Goal: Contribute content: Contribute content

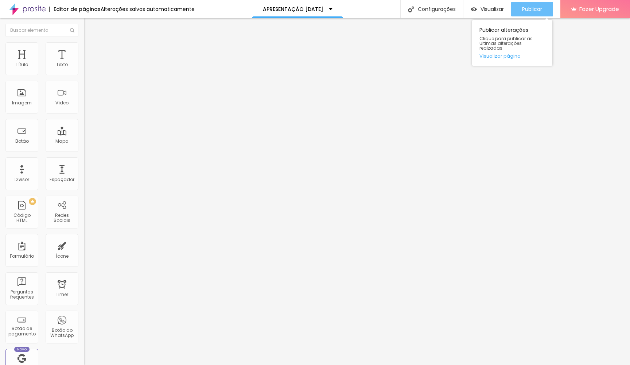
click at [535, 8] on span "Publicar" at bounding box center [532, 9] width 20 height 6
click at [538, 11] on span "Publicar" at bounding box center [532, 9] width 20 height 6
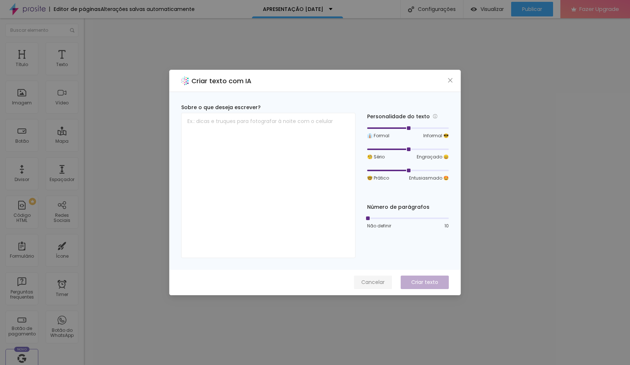
click at [378, 282] on span "Cancelar" at bounding box center [373, 282] width 23 height 8
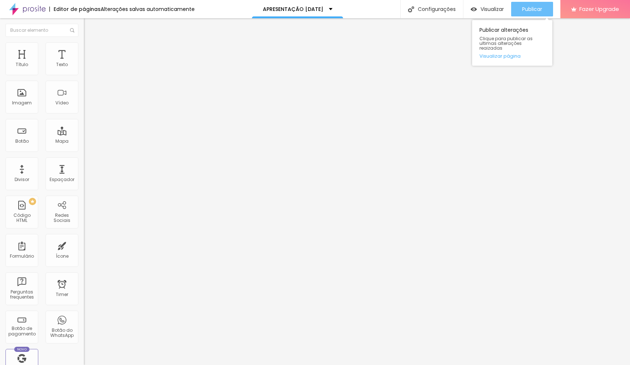
click at [537, 9] on span "Publicar" at bounding box center [532, 9] width 20 height 6
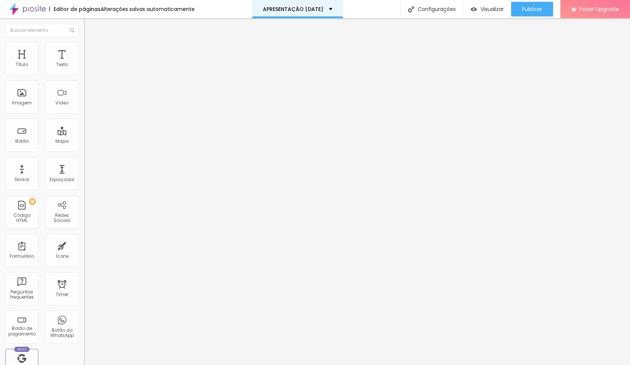
click at [333, 9] on div "APRESENTAÇÃO Natal 2025" at bounding box center [298, 9] width 70 height 5
click at [84, 69] on input "VIVER ESSA MAGIA" at bounding box center [128, 64] width 88 height 7
type input "EU ESCOLHI ESSE"
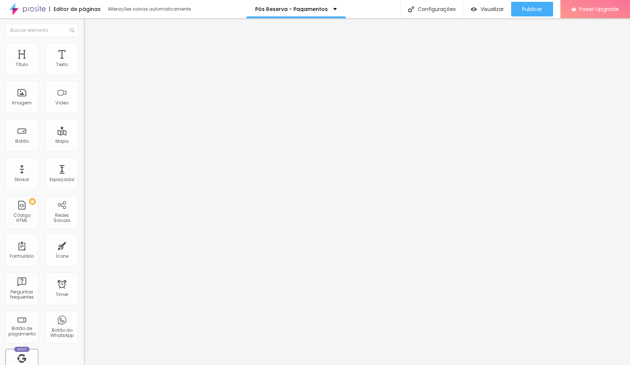
click at [84, 69] on input "GARANTIR MINHA VAGA" at bounding box center [128, 64] width 88 height 7
type input "EU ESCOLHI ESSE"
click at [84, 69] on input "QUERO O MEU" at bounding box center [128, 64] width 88 height 7
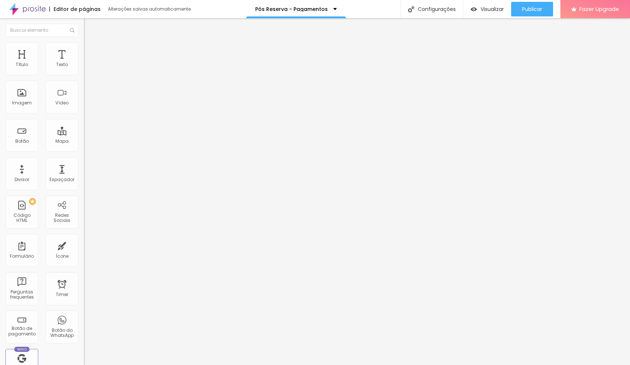
click at [84, 69] on input "QUERO O MEU" at bounding box center [128, 64] width 88 height 7
type input "EU ESCOLHI ESSE"
click at [84, 69] on input "VIVER ESSA MAGIA" at bounding box center [128, 64] width 88 height 7
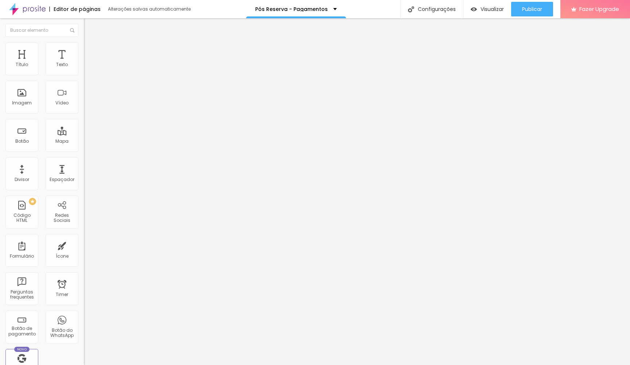
click at [84, 69] on input "VIVER ESSA MAGIA" at bounding box center [128, 64] width 88 height 7
type input "W"
type input "EU ESCOLHI ESSE"
click at [84, 69] on input "QUERO MEU [DATE] SOUL" at bounding box center [128, 64] width 88 height 7
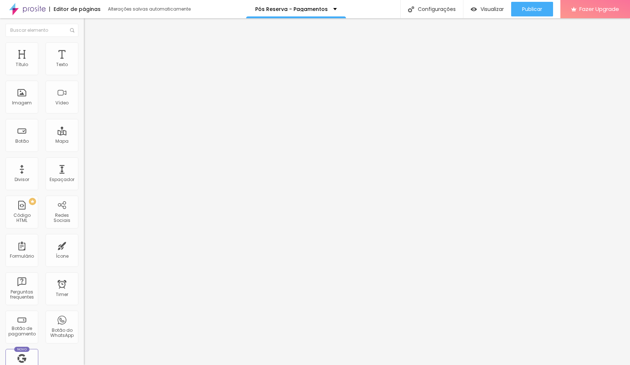
click at [84, 69] on input "QUERO MEU [DATE] SOUL" at bounding box center [128, 64] width 88 height 7
type input "EU ESCOLHI ESSE"
click at [84, 69] on input "QUERO O MEU" at bounding box center [128, 64] width 88 height 7
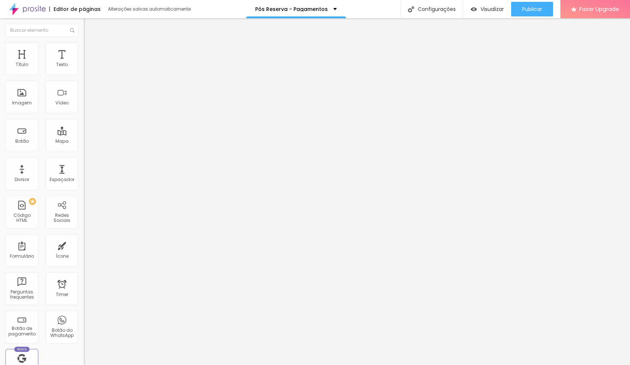
type input "EU ESCOLHI ESSE"
click at [84, 69] on input "EU ESCOLHI ESSE" at bounding box center [128, 64] width 88 height 7
type input "E"
type input "ESCOLHI ESSE"
click at [84, 69] on input "EU ESCOLHI ESSE" at bounding box center [128, 64] width 88 height 7
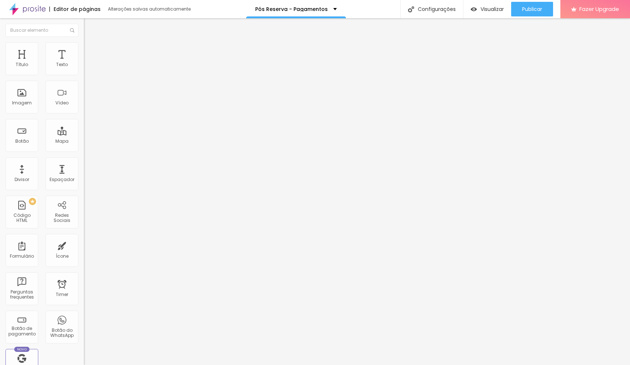
click at [84, 69] on input "EU ESCOLHI ESSE" at bounding box center [128, 64] width 88 height 7
type input "ESCOLHI ESSE"
click at [84, 69] on input "ESCOLHI ESSE" at bounding box center [128, 64] width 88 height 7
type input "EU ESCOLHI ESSE"
click at [90, 50] on span "Avançado" at bounding box center [102, 47] width 24 height 6
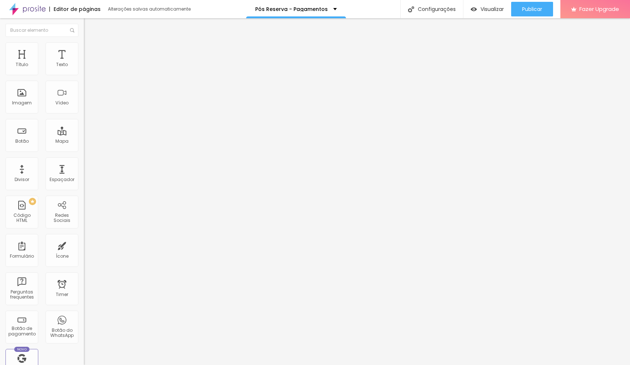
type input "1"
type input "11"
type input "16"
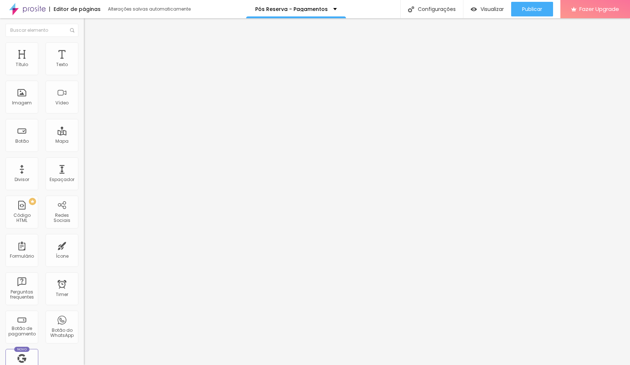
type input "16"
type input "18"
type input "23"
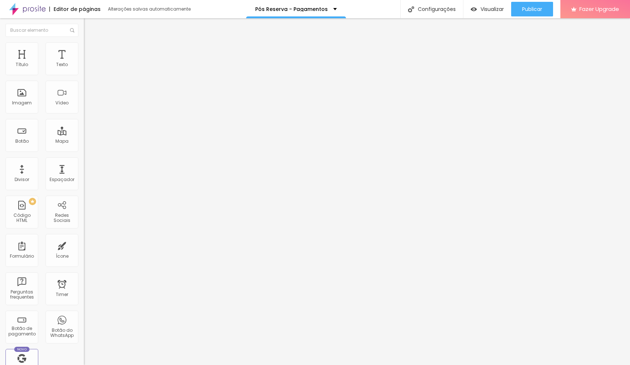
type input "24"
type input "27"
drag, startPoint x: 16, startPoint y: 73, endPoint x: 29, endPoint y: 73, distance: 12.8
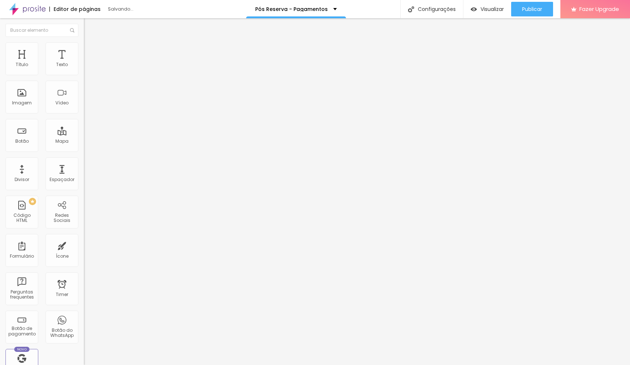
type input "27"
click at [84, 134] on input "range" at bounding box center [107, 137] width 47 height 6
click at [90, 43] on span "Estilo" at bounding box center [95, 40] width 11 height 6
click at [89, 28] on img "button" at bounding box center [92, 27] width 6 height 6
click at [89, 26] on img "button" at bounding box center [92, 27] width 6 height 6
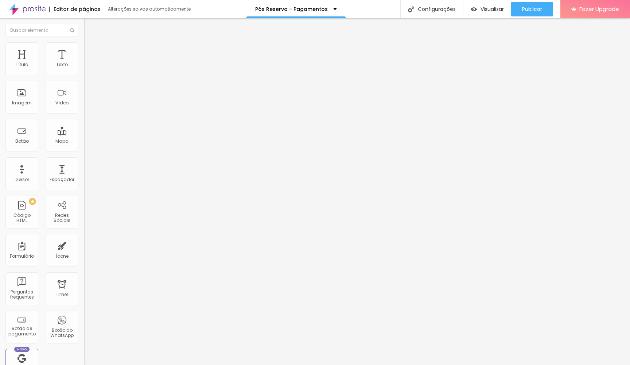
click at [89, 26] on img "button" at bounding box center [92, 27] width 6 height 6
click at [90, 50] on span "Avançado" at bounding box center [102, 47] width 24 height 6
click at [84, 42] on img at bounding box center [87, 38] width 7 height 7
click at [89, 28] on img "button" at bounding box center [92, 27] width 6 height 6
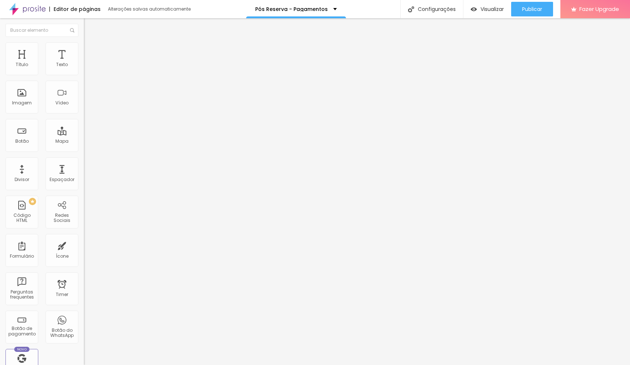
click at [84, 108] on button "button" at bounding box center [89, 104] width 10 height 8
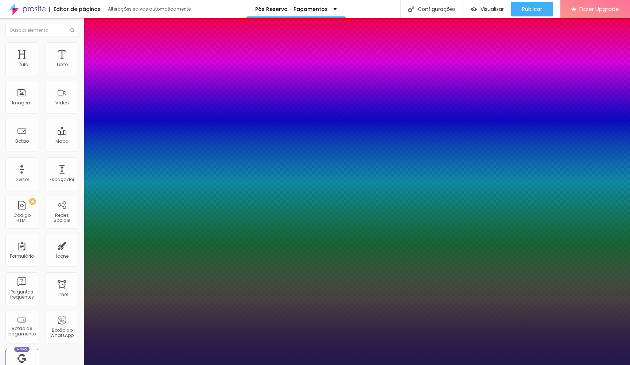
type input "1"
select select "RobotoMono"
type input "1"
type input "1.4"
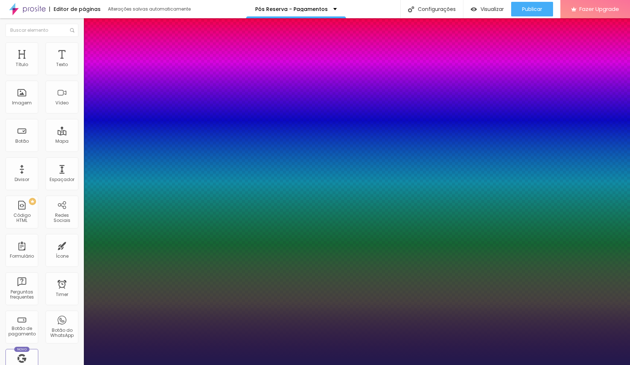
type input "1.4"
type input "1"
type input "1.7"
type input "1"
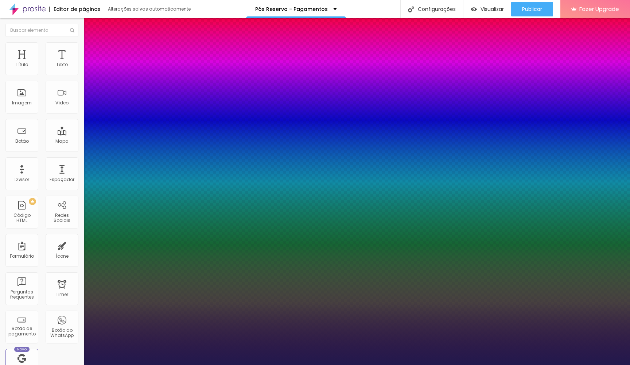
type input "1.6"
drag, startPoint x: 122, startPoint y: 257, endPoint x: 132, endPoint y: 257, distance: 10.2
type input "1.6"
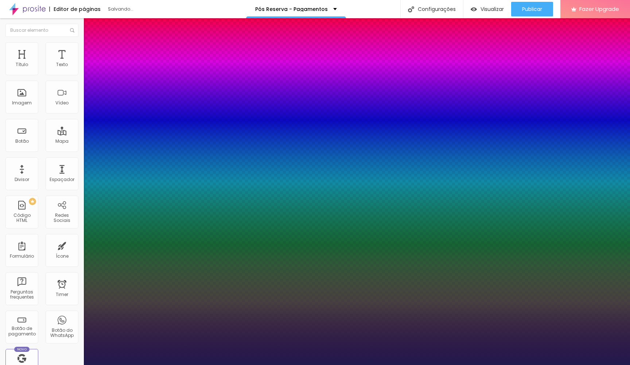
type input "1"
type input "15"
type input "1"
type input "14"
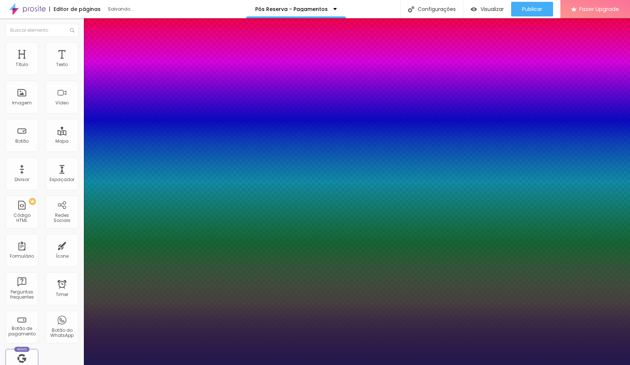
type input "14"
type input "1"
type input "16"
type input "1"
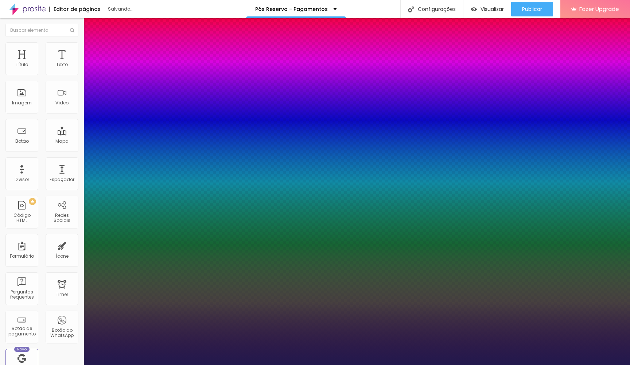
type input "17"
type input "1"
type input "20"
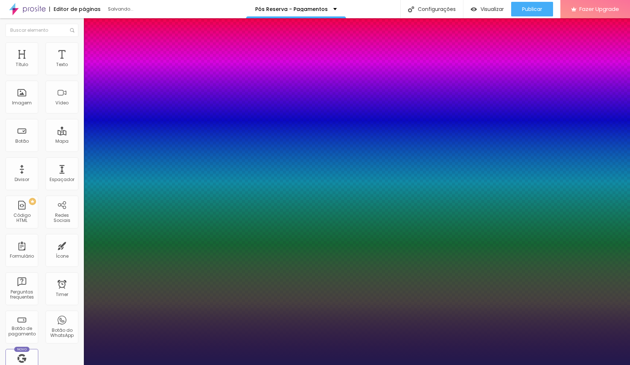
type input "1"
type input "25"
type input "1"
type input "27"
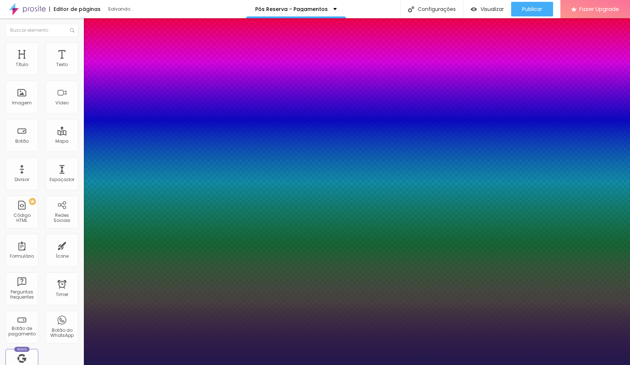
type input "27"
type input "1"
type input "30"
type input "1"
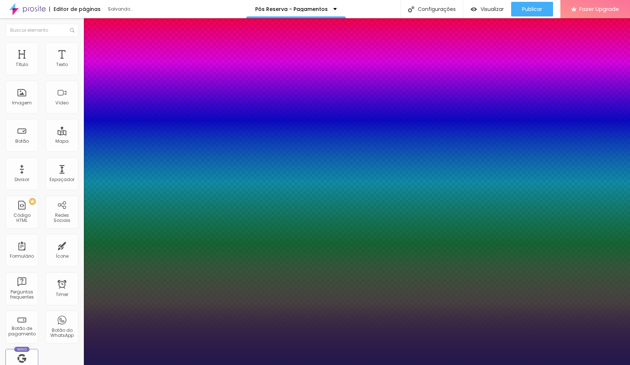
type input "31"
type input "1"
type input "32"
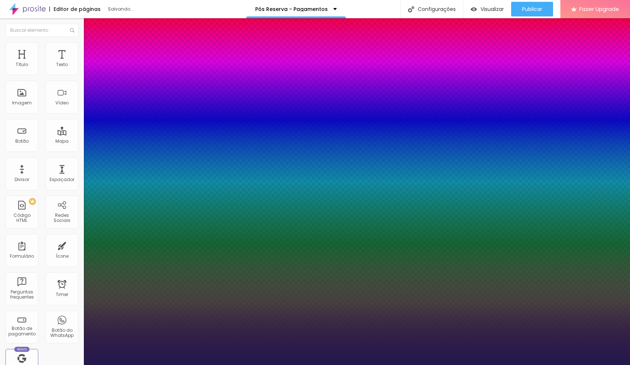
type input "1"
type input "33"
type input "1"
type input "32"
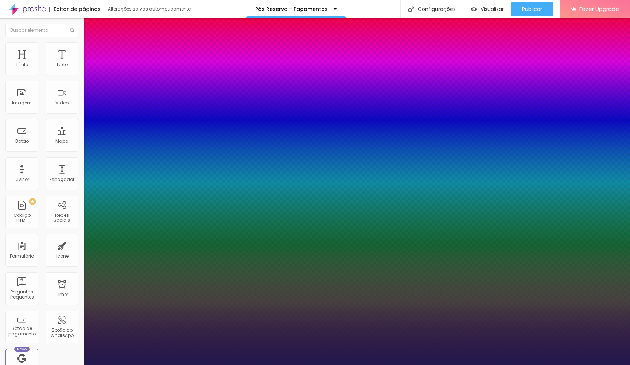
type input "32"
type input "1"
type input "31"
type input "1"
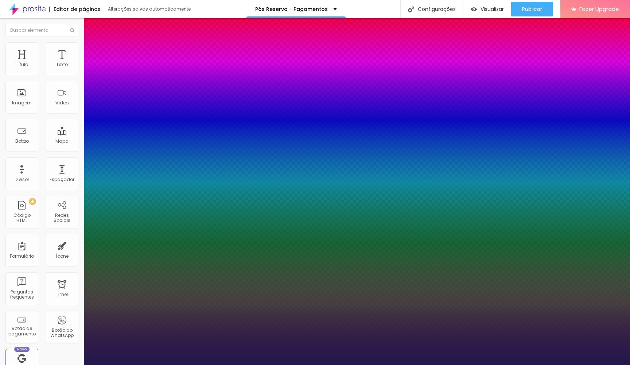
type input "30"
type input "1"
type input "29"
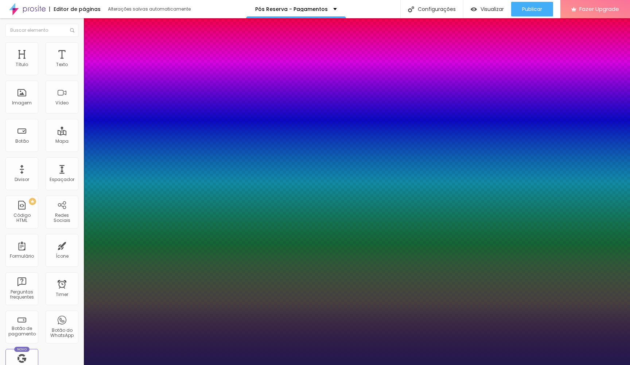
type input "1"
type input "28"
type input "1"
type input "27"
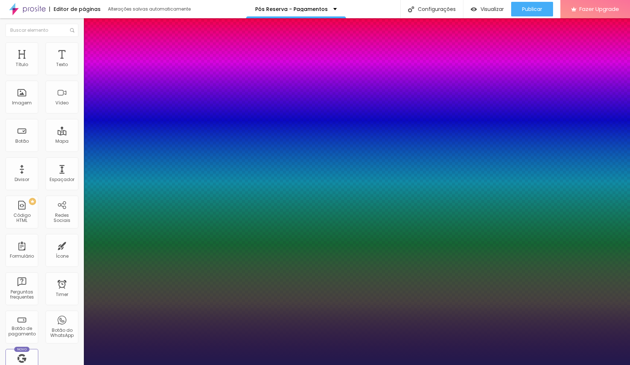
type input "27"
type input "1"
type input "28"
type input "1"
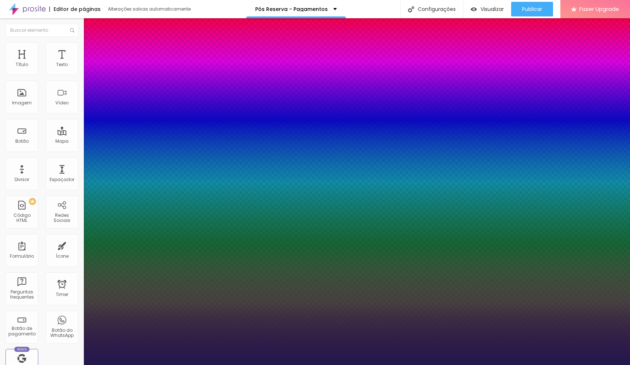
drag, startPoint x: 98, startPoint y: 203, endPoint x: 105, endPoint y: 203, distance: 7.7
type input "28"
click at [287, 365] on div at bounding box center [315, 365] width 630 height 0
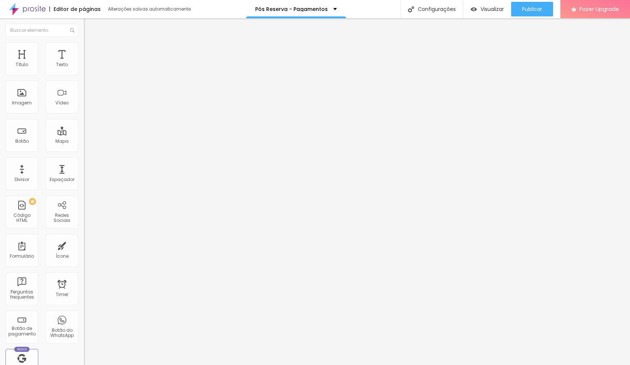
type input "19"
click at [84, 134] on input "range" at bounding box center [107, 137] width 47 height 6
type input "20"
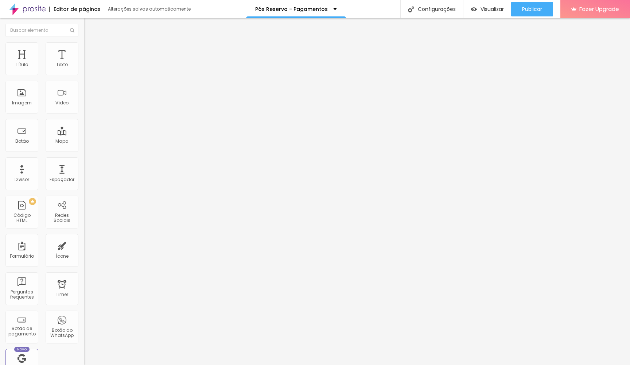
type input "20"
click at [84, 134] on input "range" at bounding box center [107, 137] width 47 height 6
click at [29, 139] on div "Botão" at bounding box center [21, 135] width 33 height 33
click at [84, 69] on input "Click me" at bounding box center [128, 64] width 88 height 7
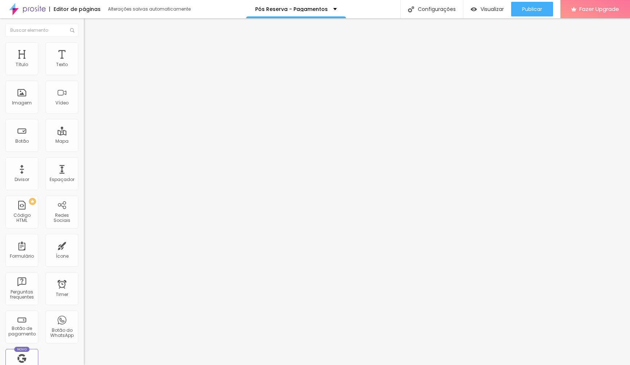
click at [84, 69] on input "Click me" at bounding box center [128, 64] width 88 height 7
type input "CLIQUE AQUI"
click at [84, 48] on li "Estilo" at bounding box center [126, 45] width 84 height 7
click at [84, 45] on img at bounding box center [87, 45] width 7 height 7
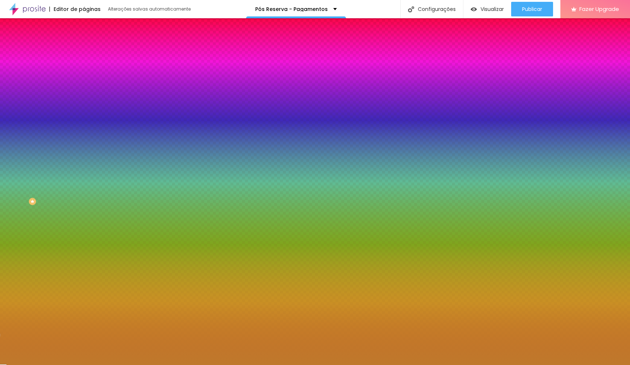
click at [84, 107] on input "#BF792C" at bounding box center [128, 102] width 88 height 7
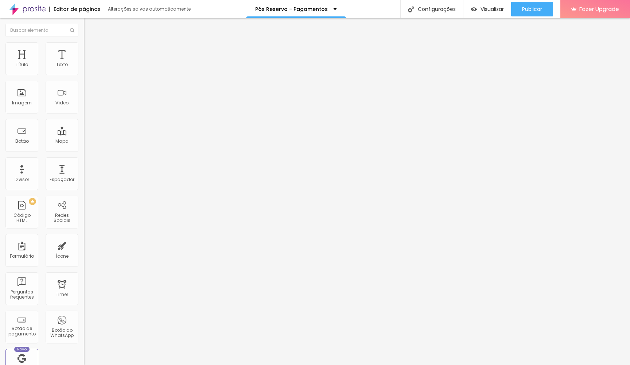
click at [90, 50] on span "Estilo" at bounding box center [95, 47] width 11 height 6
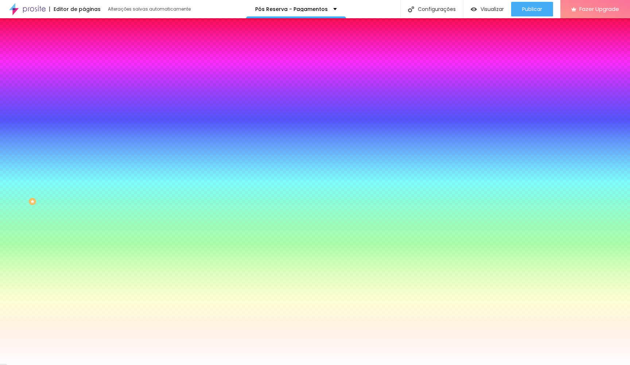
click at [84, 73] on input "#FFFFFF" at bounding box center [128, 73] width 88 height 7
paste input "BF792C"
type input "#BF792C"
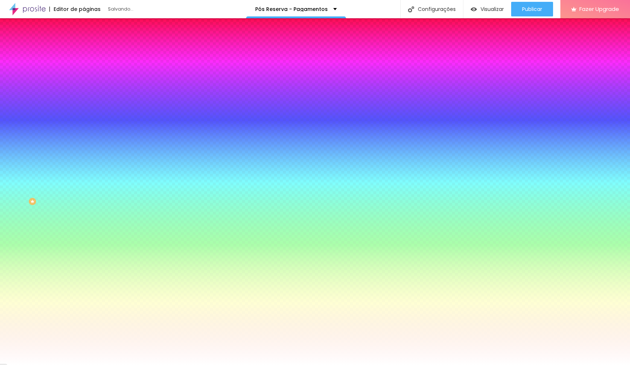
click at [87, 92] on icon "button" at bounding box center [89, 92] width 4 height 4
select select "RobotoMono"
click at [311, 365] on div at bounding box center [315, 365] width 630 height 0
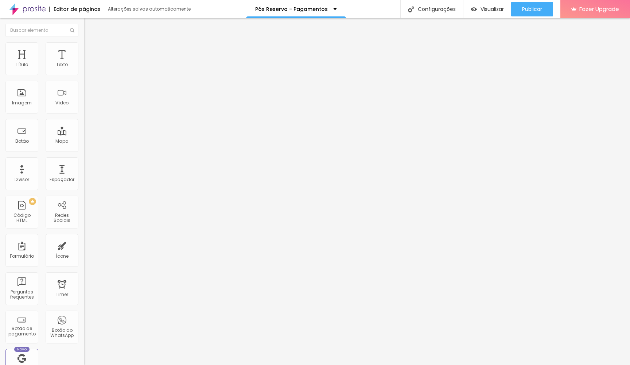
type input "19"
type input "18"
type input "14"
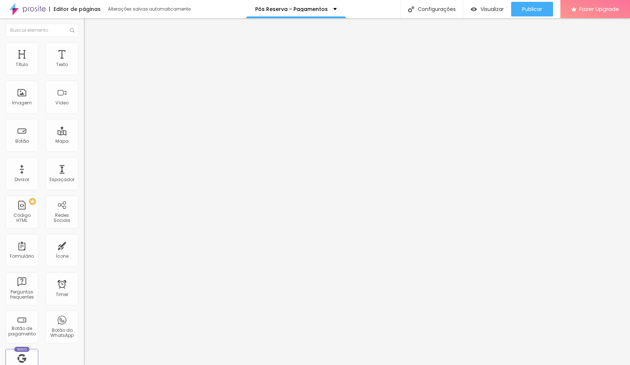
type input "14"
type input "13"
type input "12"
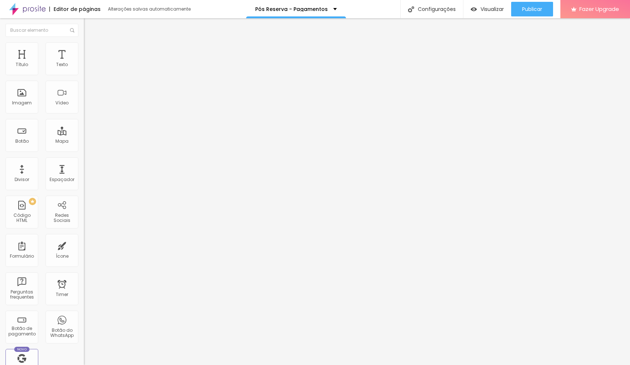
type input "11"
type input "10"
type input "11"
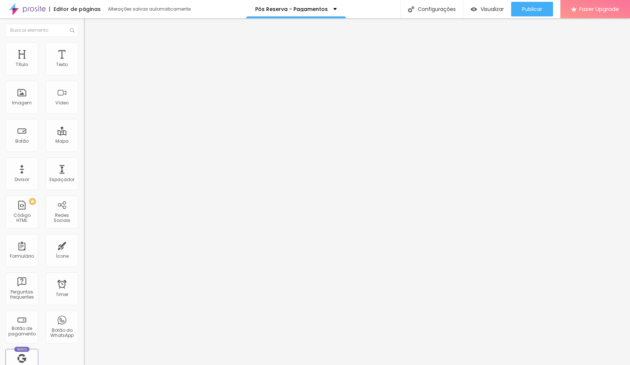
type input "11"
type input "12"
type input "13"
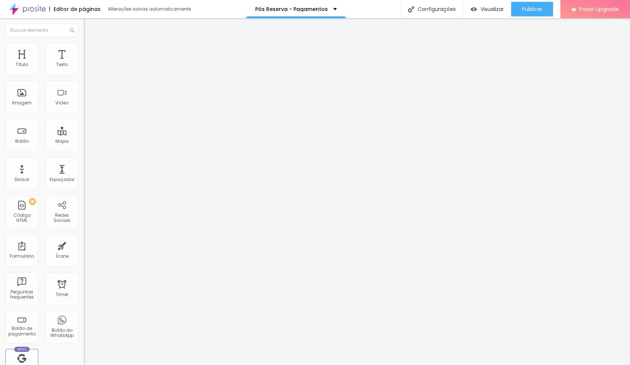
type input "14"
type input "13"
type input "12"
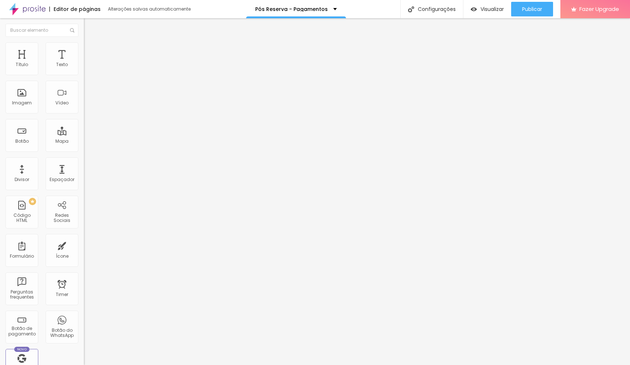
type input "12"
drag, startPoint x: 39, startPoint y: 71, endPoint x: 25, endPoint y: 71, distance: 13.5
type input "12"
click at [84, 134] on input "range" at bounding box center [107, 137] width 47 height 6
type input "13"
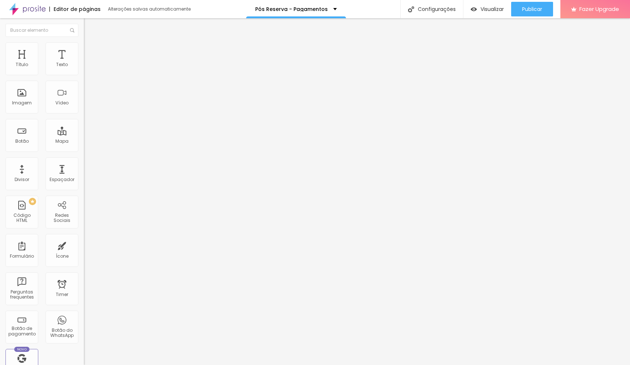
type input "13"
type input "14"
type input "15"
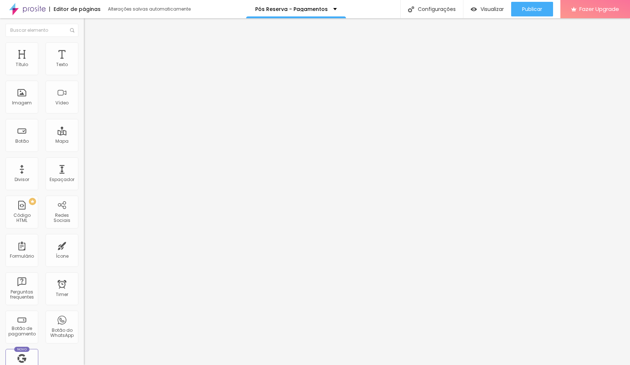
type input "16"
type input "17"
type input "18"
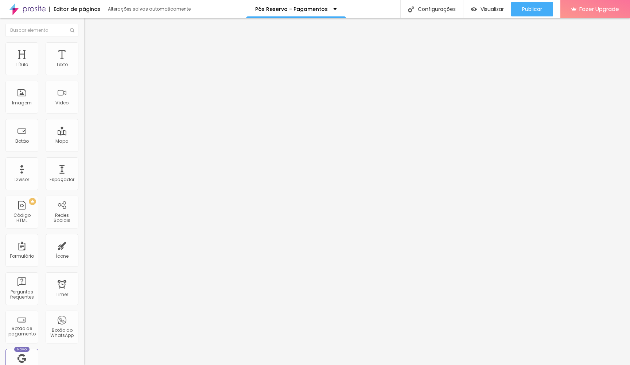
type input "18"
type input "17"
drag, startPoint x: 26, startPoint y: 72, endPoint x: 34, endPoint y: 72, distance: 8.4
type input "17"
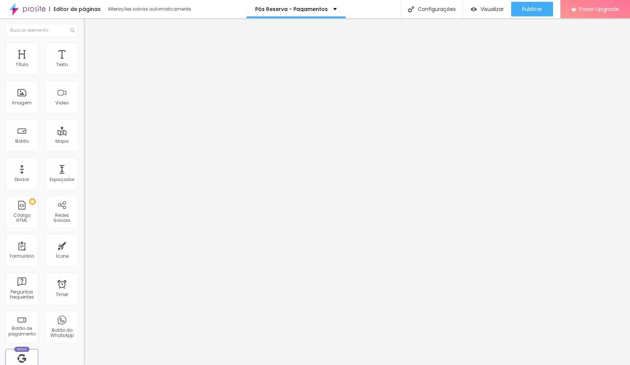
click at [84, 134] on input "range" at bounding box center [107, 137] width 47 height 6
click at [84, 46] on li "Avançado" at bounding box center [126, 45] width 84 height 7
type input "8"
type input "7"
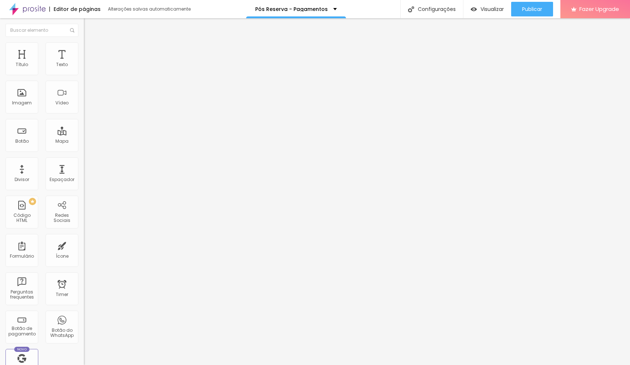
type input "7"
type input "6"
type input "5"
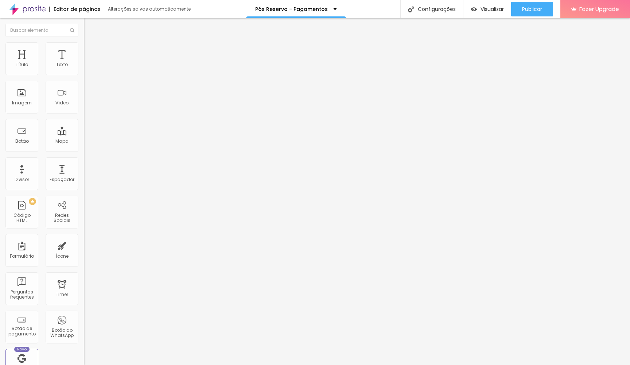
type input "6"
type input "7"
type input "8"
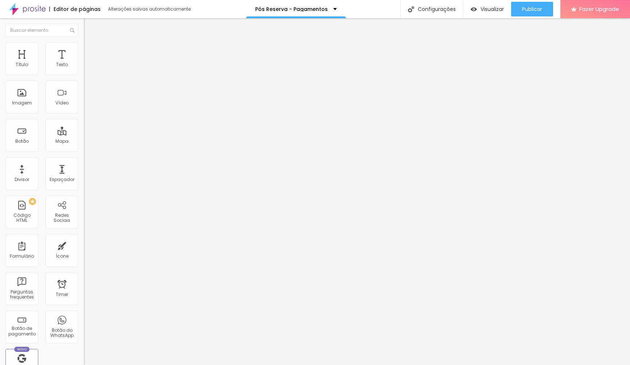
type input "8"
type input "9"
type input "11"
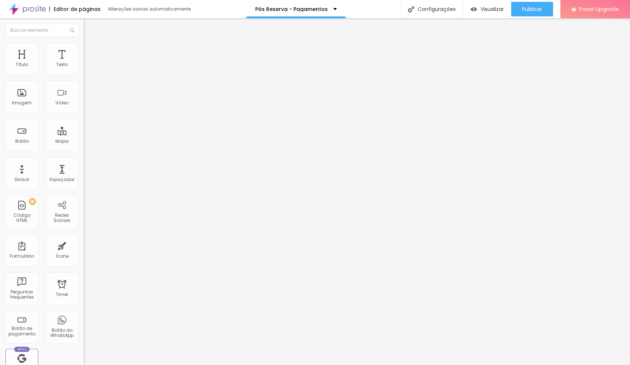
type input "12"
type input "13"
type input "12"
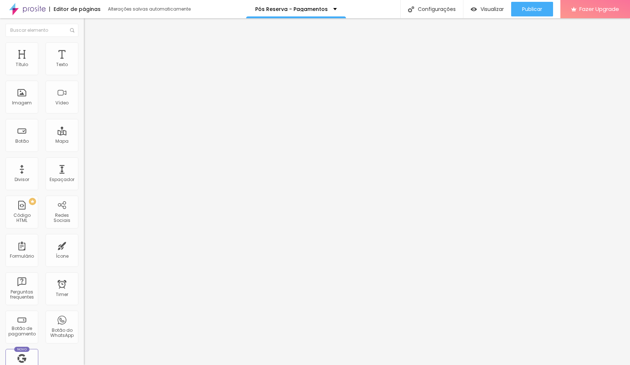
type input "12"
type input "11"
type input "10"
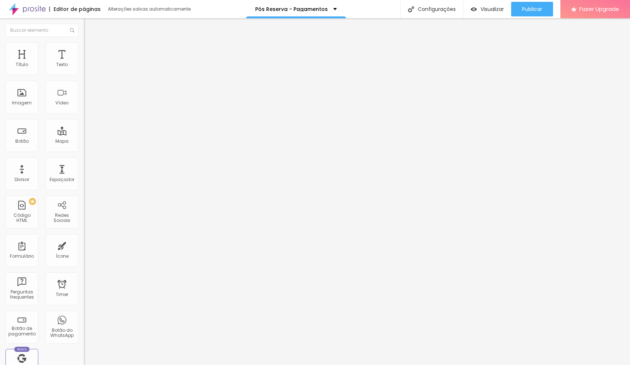
type input "9"
type input "8"
type input "7"
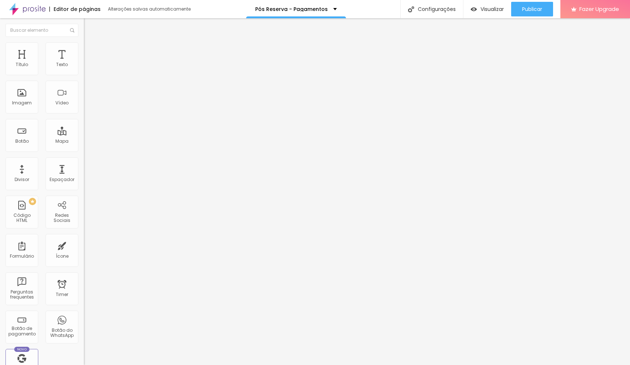
type input "7"
type input "6"
type input "5"
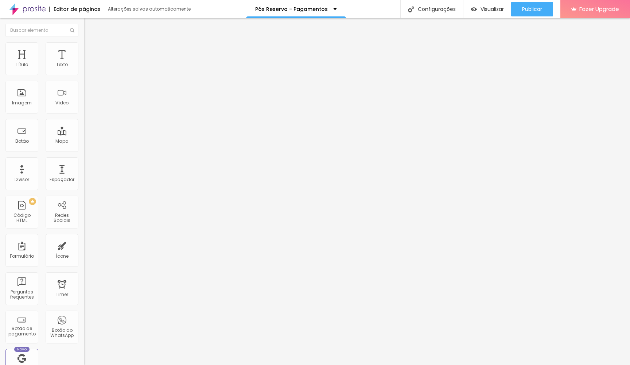
type input "4"
type input "3"
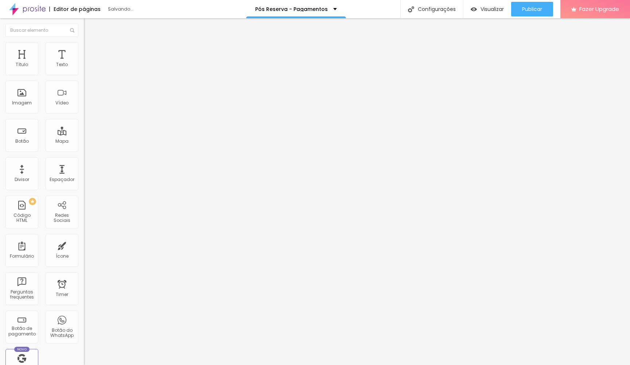
click at [84, 238] on input "range" at bounding box center [107, 241] width 47 height 6
click at [84, 42] on img at bounding box center [87, 38] width 7 height 7
type input "1.6"
type input "1.4"
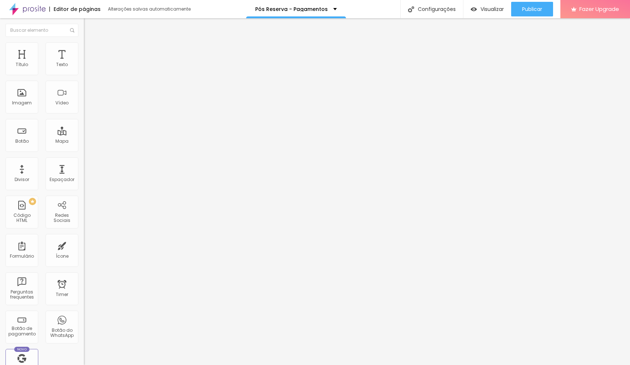
type input "1.4"
type input "1.2"
type input "1.1"
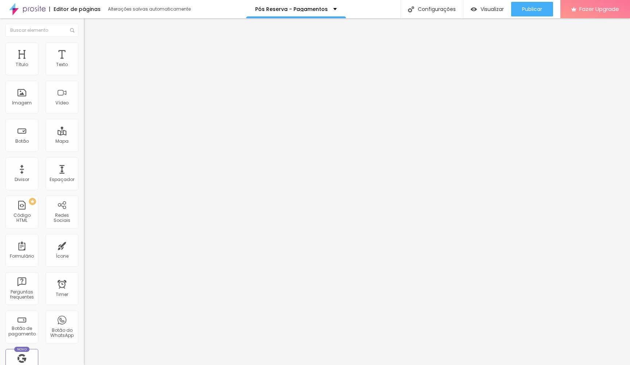
type input "1.2"
type input "1.3"
drag, startPoint x: 51, startPoint y: 105, endPoint x: 47, endPoint y: 105, distance: 4.4
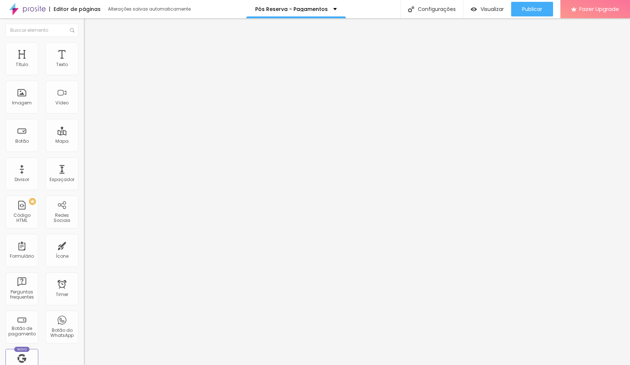
click at [84, 341] on input "range" at bounding box center [107, 344] width 47 height 6
drag, startPoint x: 19, startPoint y: 120, endPoint x: 13, endPoint y: 120, distance: 5.5
drag, startPoint x: 17, startPoint y: 88, endPoint x: 0, endPoint y: 88, distance: 17.2
click at [84, 88] on div "17 Tamanho do texto 0 Espaço entre letras 1.5 Altura da linha 0 Espaço entre pa…" at bounding box center [126, 256] width 84 height 413
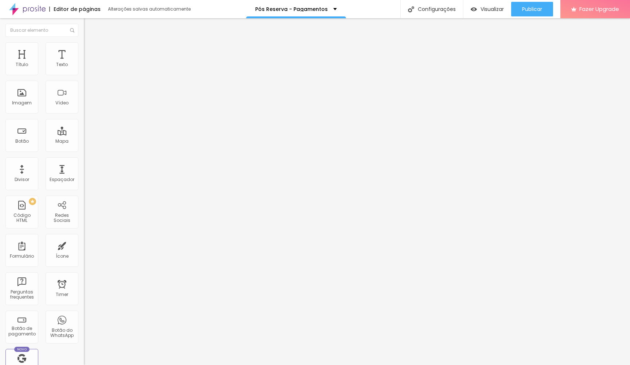
click at [84, 47] on img at bounding box center [87, 45] width 7 height 7
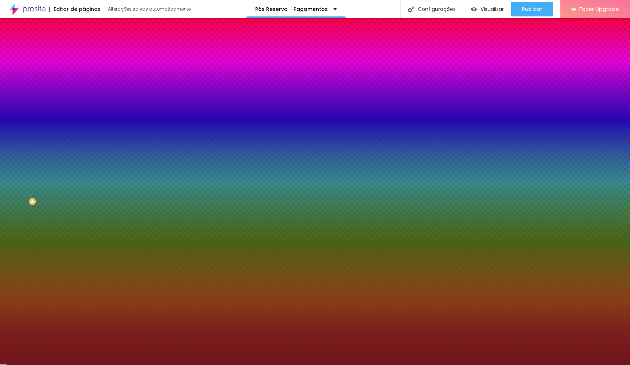
click at [84, 74] on input "#6F171E" at bounding box center [128, 73] width 88 height 7
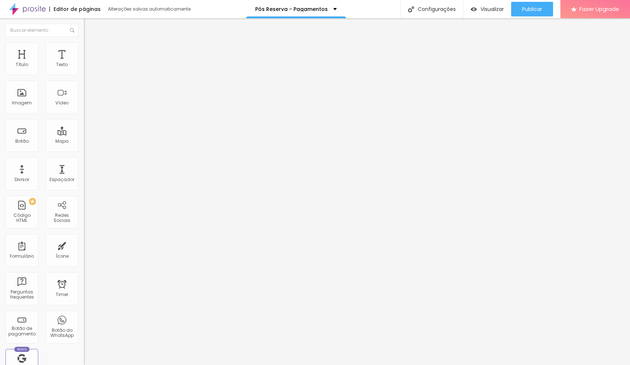
click at [84, 47] on img at bounding box center [87, 45] width 7 height 7
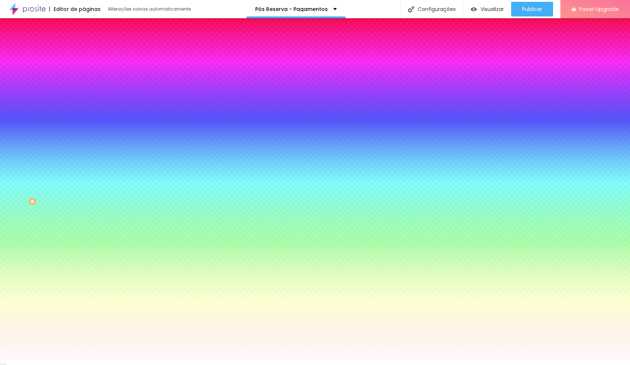
click at [84, 73] on input "#BF792C" at bounding box center [128, 73] width 88 height 7
paste input "6F171E"
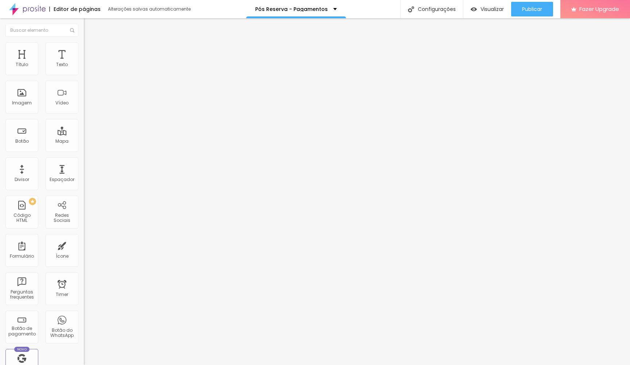
drag, startPoint x: 52, startPoint y: 105, endPoint x: 47, endPoint y: 104, distance: 5.2
click at [84, 341] on input "range" at bounding box center [107, 344] width 47 height 6
click at [84, 46] on img at bounding box center [87, 45] width 7 height 7
click at [89, 28] on img "button" at bounding box center [92, 27] width 6 height 6
click at [84, 48] on li "Avançado" at bounding box center [126, 45] width 84 height 7
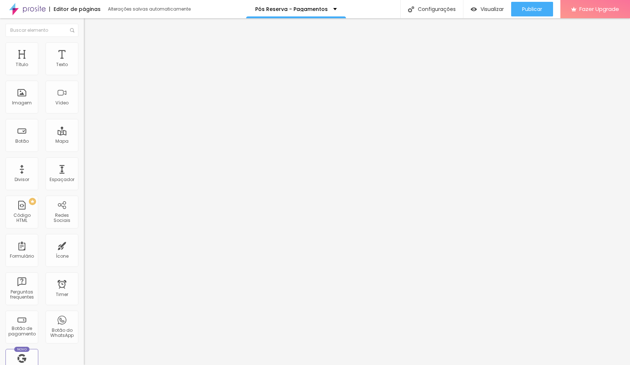
click at [89, 26] on img "button" at bounding box center [92, 27] width 6 height 6
click at [90, 49] on span "Avançado" at bounding box center [102, 47] width 24 height 6
drag, startPoint x: 20, startPoint y: 73, endPoint x: 29, endPoint y: 73, distance: 8.4
click at [84, 134] on input "range" at bounding box center [107, 137] width 47 height 6
drag, startPoint x: 21, startPoint y: 88, endPoint x: 3, endPoint y: 86, distance: 18.6
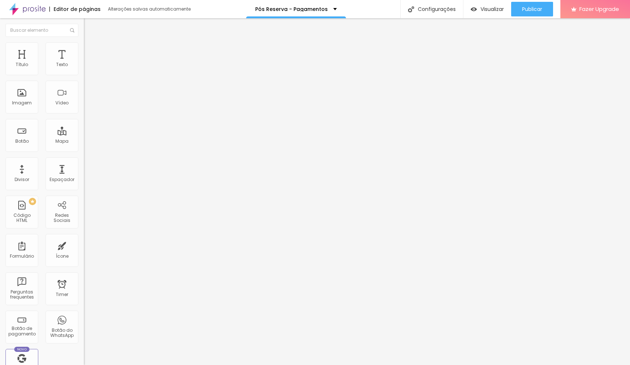
click at [84, 153] on div "0 Espaço de baixo" at bounding box center [126, 204] width 84 height 103
click at [90, 50] on span "Avançado" at bounding box center [102, 47] width 24 height 6
drag, startPoint x: 20, startPoint y: 87, endPoint x: 8, endPoint y: 87, distance: 12.0
click at [84, 153] on div "0 Espaço de baixo" at bounding box center [126, 204] width 84 height 103
drag, startPoint x: 23, startPoint y: 73, endPoint x: 36, endPoint y: 72, distance: 13.2
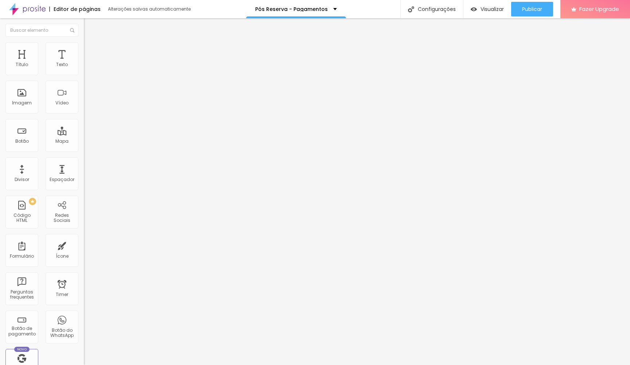
click at [84, 134] on input "range" at bounding box center [107, 137] width 47 height 6
click at [84, 115] on span "Normal" at bounding box center [92, 112] width 16 height 6
click at [84, 131] on span "Grande" at bounding box center [92, 127] width 17 height 6
click at [84, 115] on span "Grande" at bounding box center [92, 112] width 17 height 6
click at [84, 123] on div "Normal" at bounding box center [126, 121] width 84 height 4
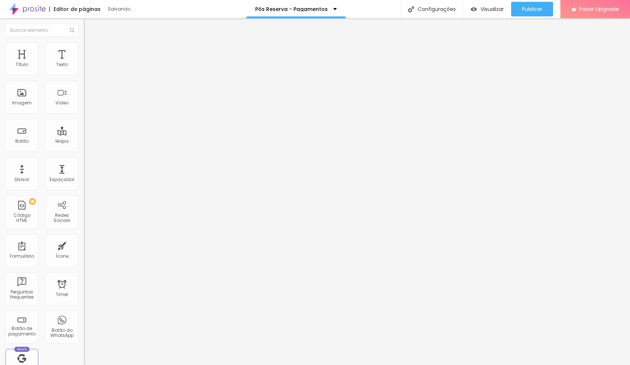
click at [84, 130] on div "Grande" at bounding box center [126, 128] width 84 height 4
click at [84, 150] on input "https://" at bounding box center [128, 146] width 88 height 7
paste input "[URL][DOMAIN_NAME]"
drag, startPoint x: 46, startPoint y: 188, endPoint x: 0, endPoint y: 188, distance: 45.6
click at [84, 163] on div "Texto CLIQUE AQUI Alinhamento [GEOGRAPHIC_DATA] Link URL https://[URL][DOMAIN_N…" at bounding box center [126, 110] width 84 height 106
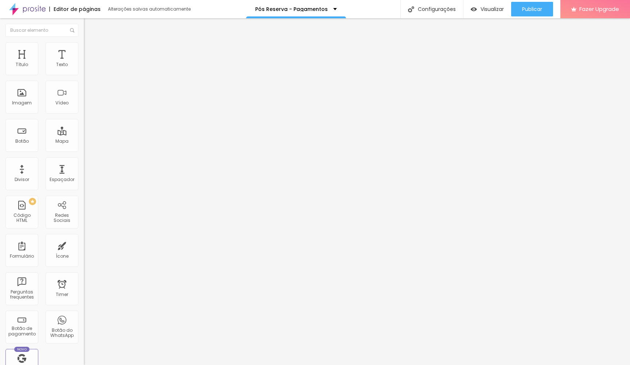
click at [84, 150] on input "https://[URL][DOMAIN_NAME]" at bounding box center [128, 146] width 88 height 7
paste input "[URL][DOMAIN_NAME]"
click at [84, 159] on div at bounding box center [126, 159] width 84 height 0
click at [84, 167] on div "Texto CLIQUE AQUI Alinhamento [GEOGRAPHIC_DATA] Link URL [URL][DOMAIN_NAME] Abr…" at bounding box center [126, 112] width 84 height 111
click at [536, 6] on span "Publicar" at bounding box center [532, 9] width 20 height 6
